Goal: Information Seeking & Learning: Compare options

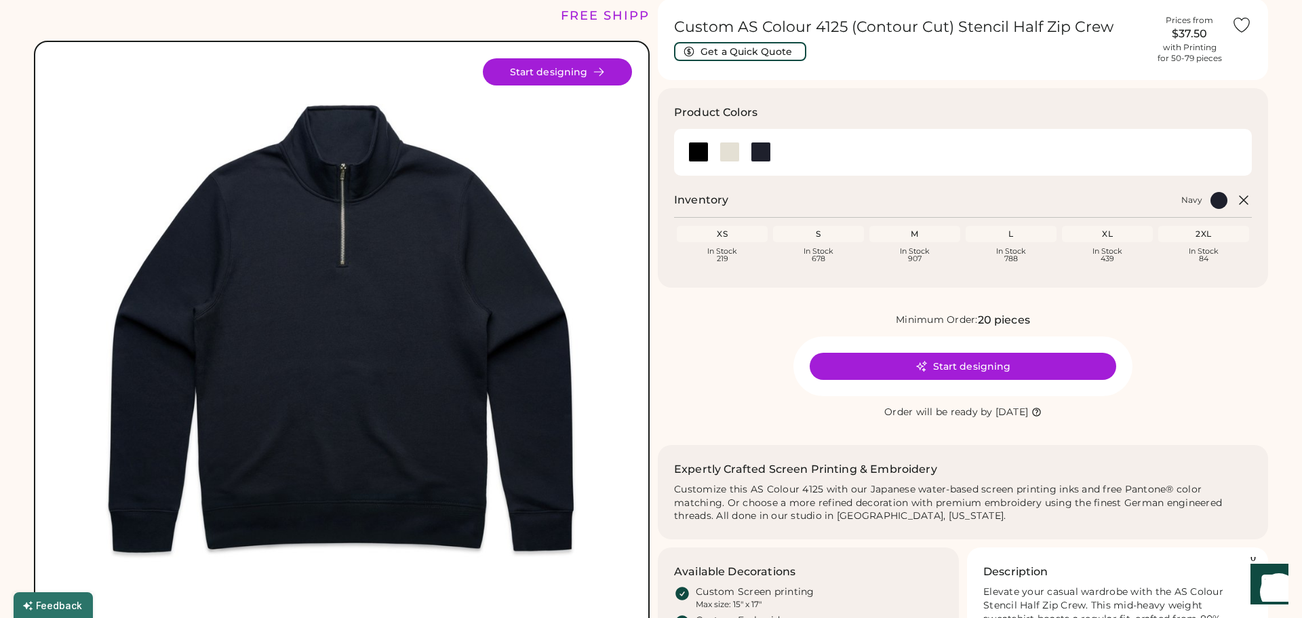
scroll to position [54, 0]
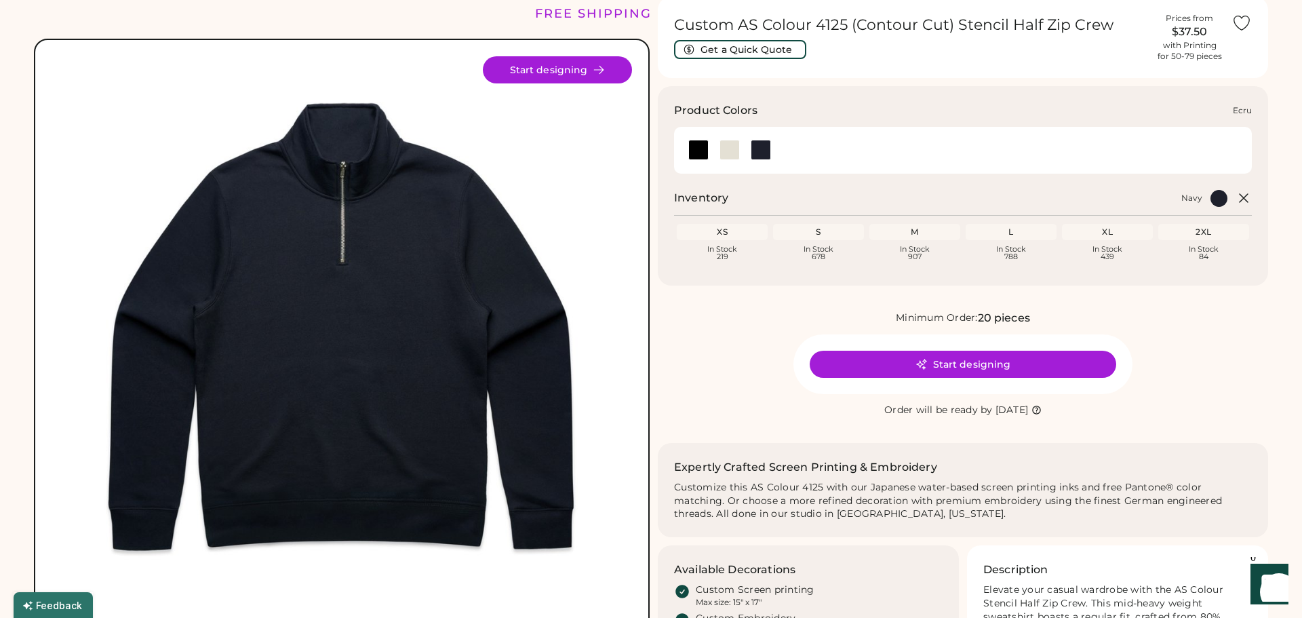
click at [731, 146] on div at bounding box center [729, 150] width 20 height 20
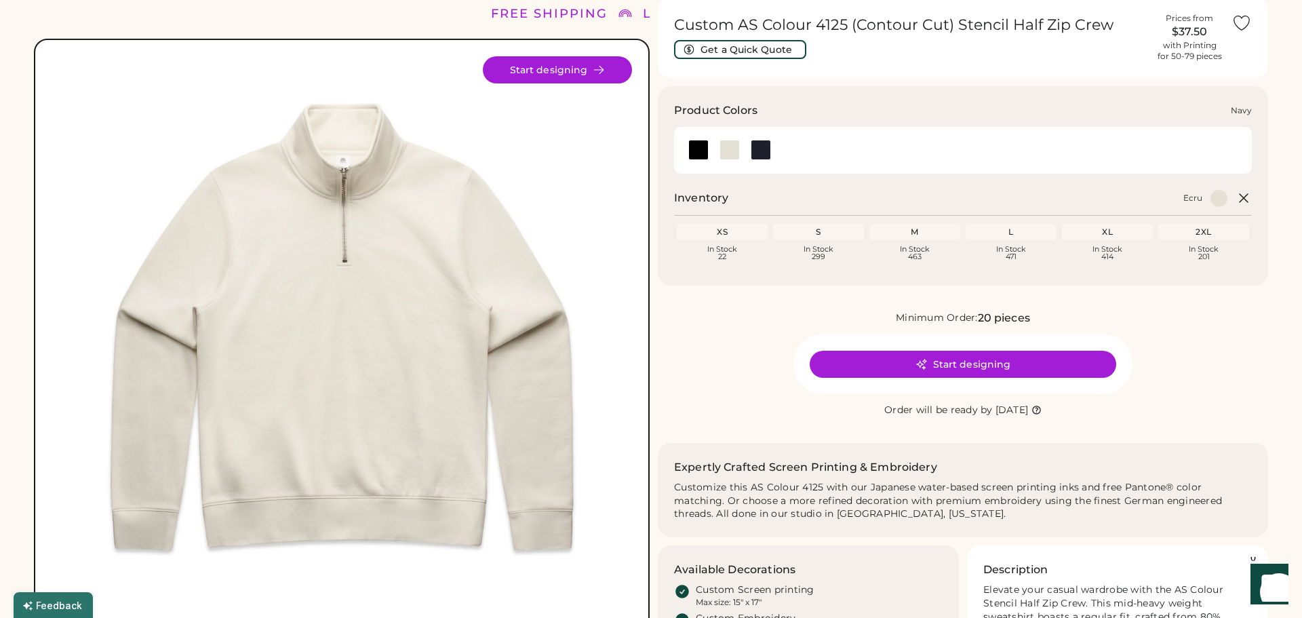
click at [755, 147] on div at bounding box center [761, 150] width 20 height 20
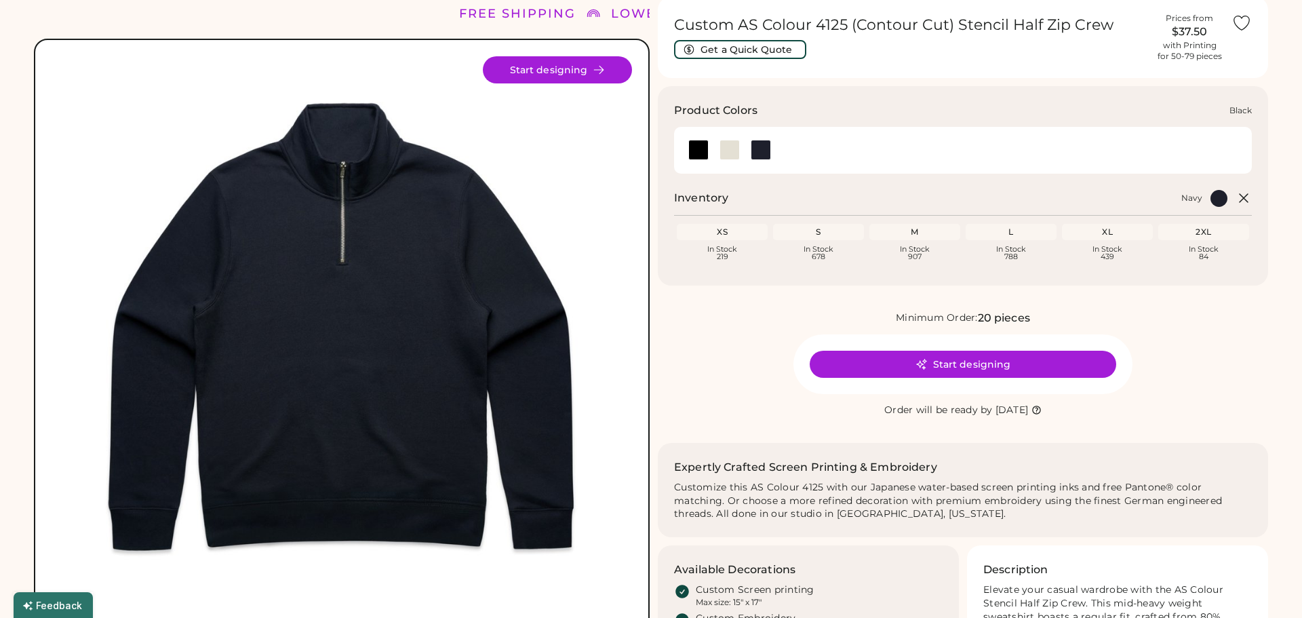
click at [702, 150] on div at bounding box center [698, 150] width 20 height 20
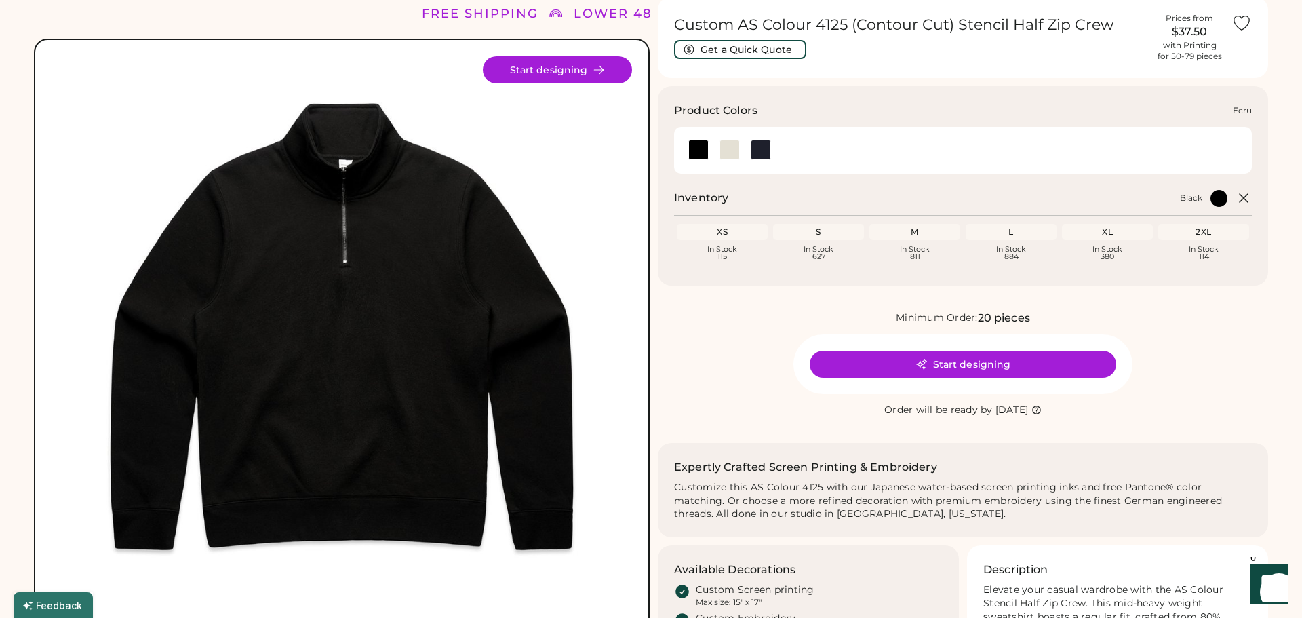
click at [728, 153] on div at bounding box center [729, 150] width 20 height 20
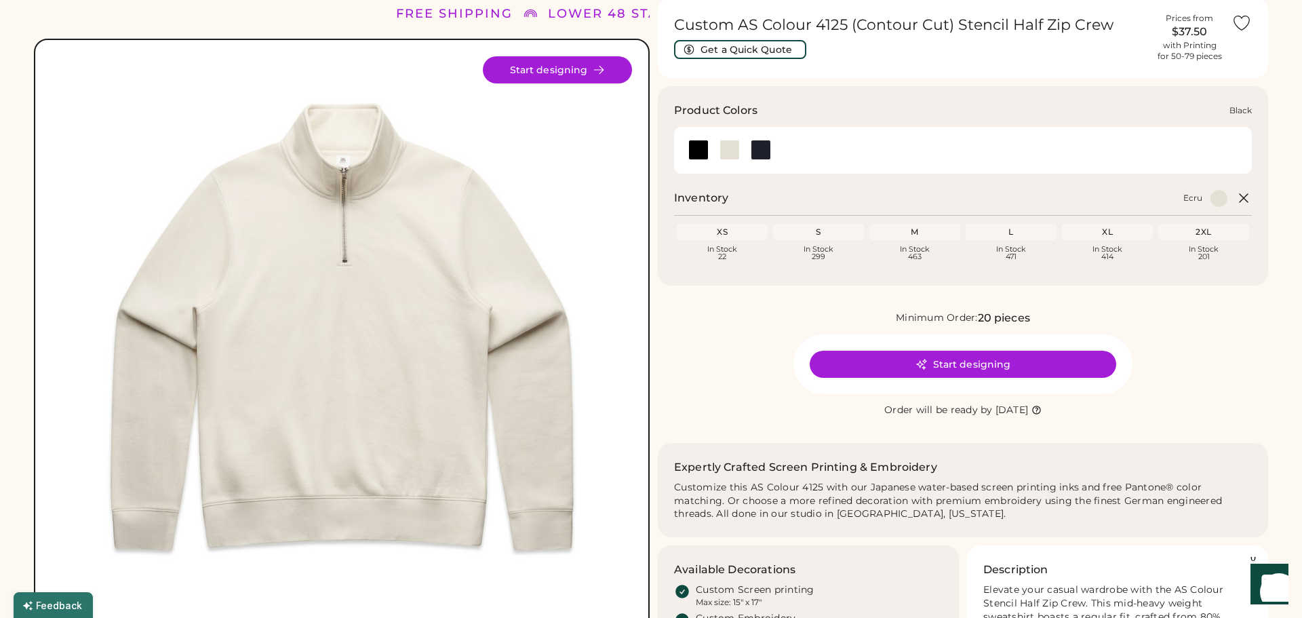
click at [703, 150] on div at bounding box center [698, 150] width 20 height 20
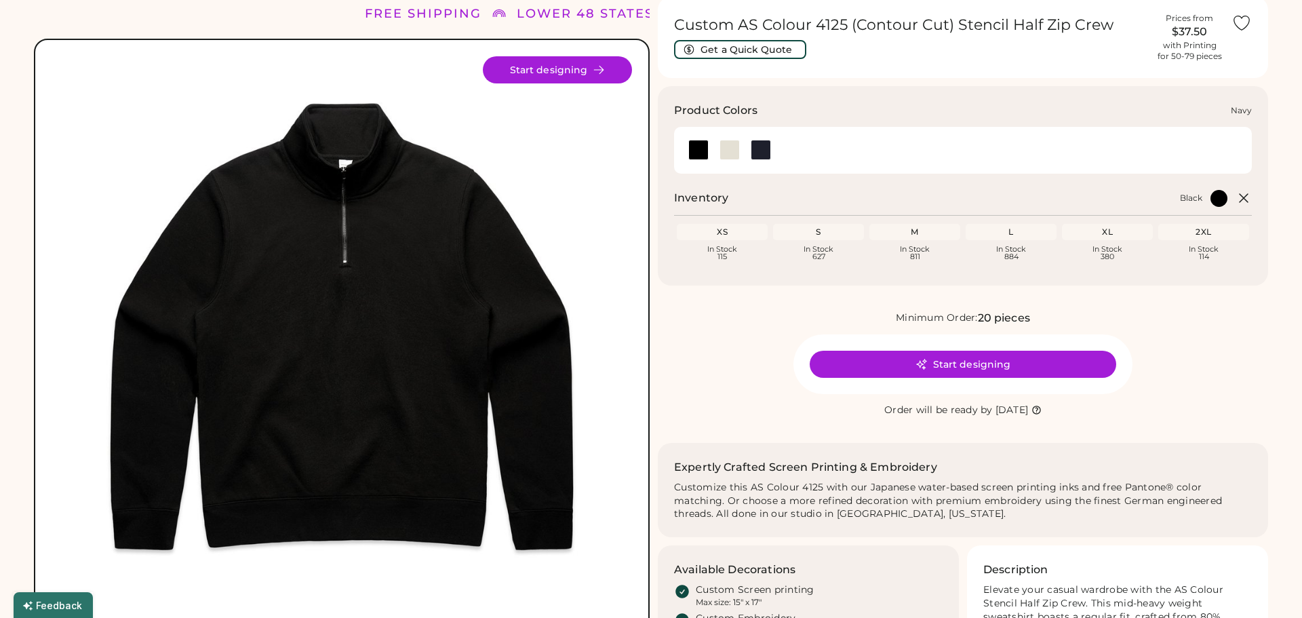
click at [761, 150] on div at bounding box center [761, 150] width 20 height 20
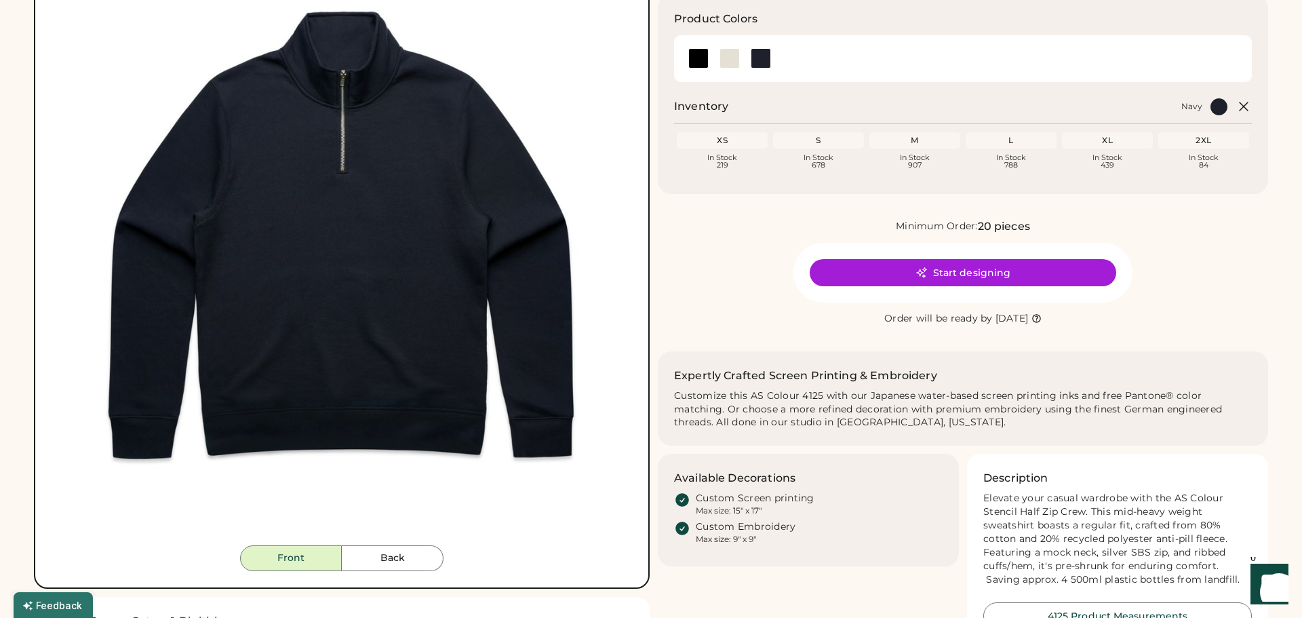
scroll to position [124, 0]
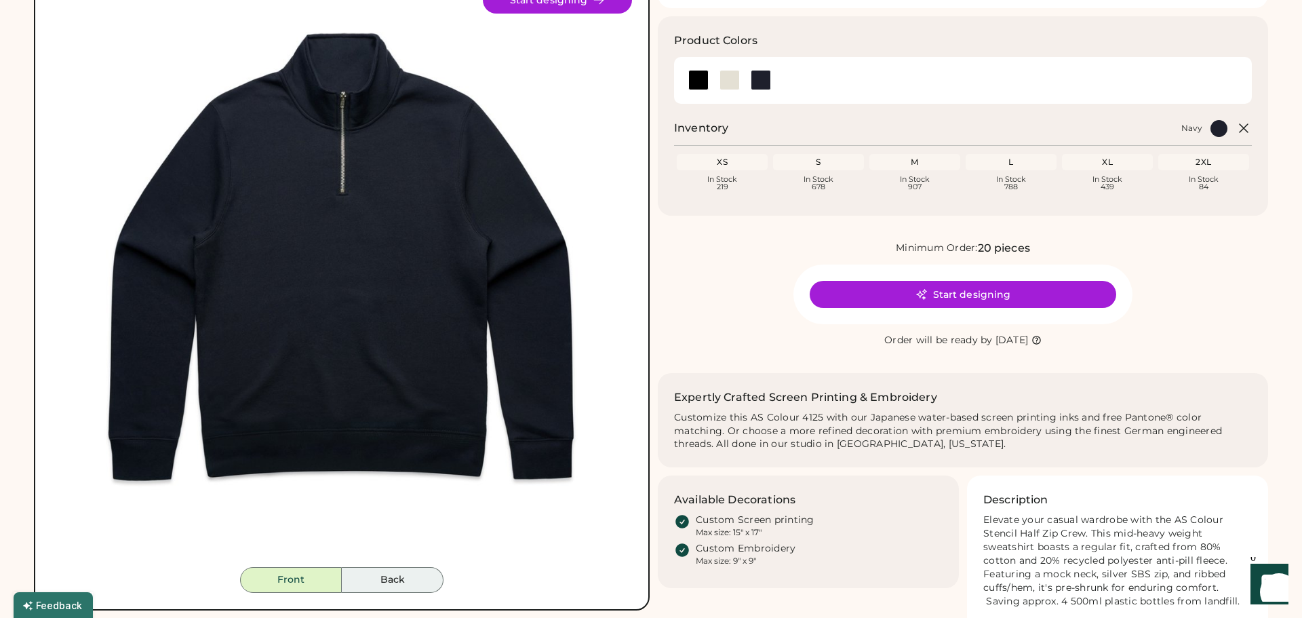
click at [408, 581] on button "Back" at bounding box center [393, 580] width 102 height 26
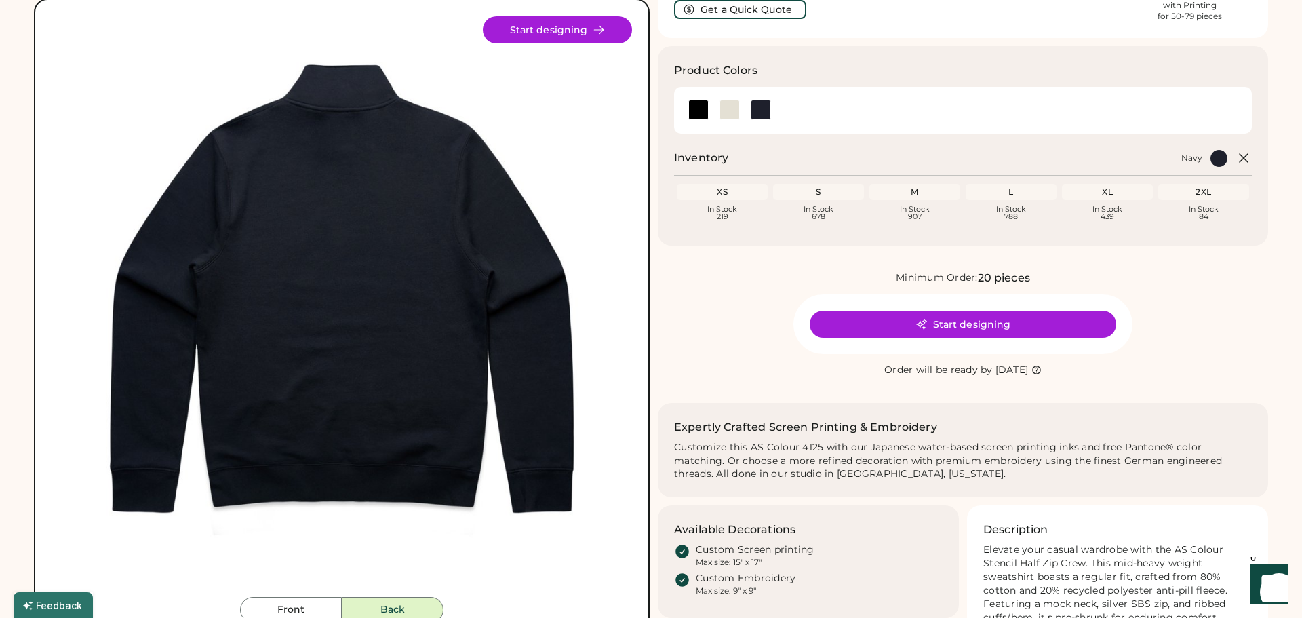
scroll to position [64, 0]
